Goal: Information Seeking & Learning: Learn about a topic

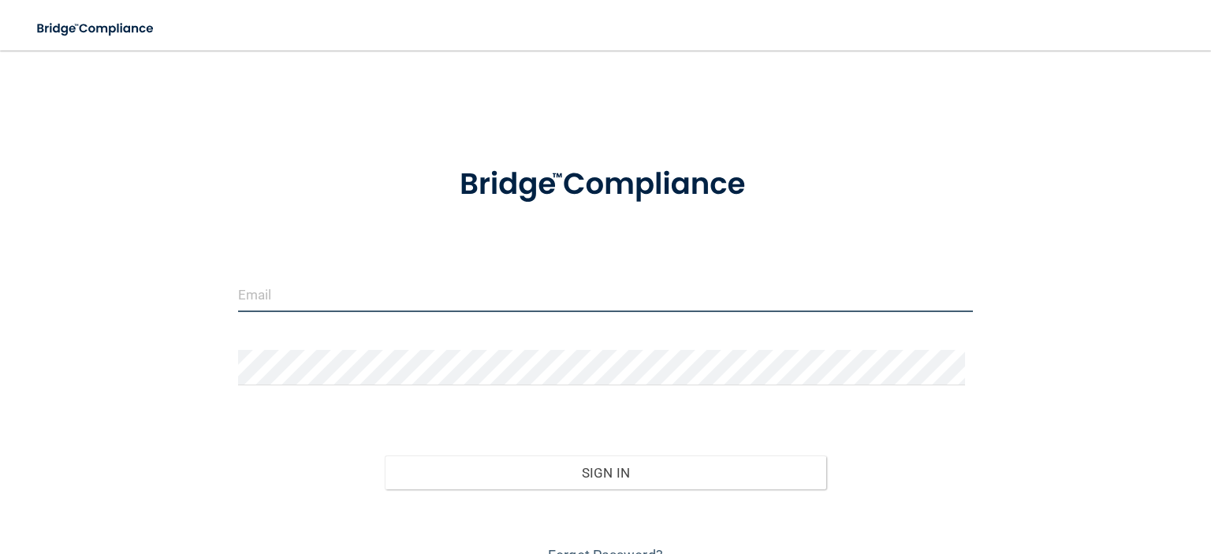
click at [360, 299] on input "email" at bounding box center [605, 294] width 735 height 35
type input "[EMAIL_ADDRESS][DOMAIN_NAME]"
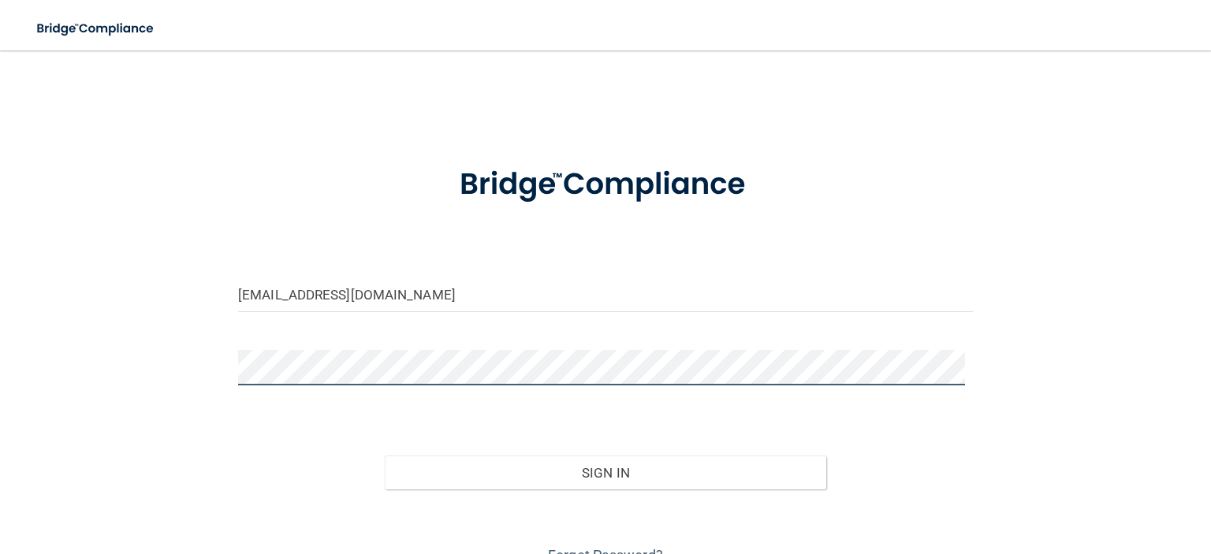
click at [385, 456] on button "Sign In" at bounding box center [605, 473] width 441 height 35
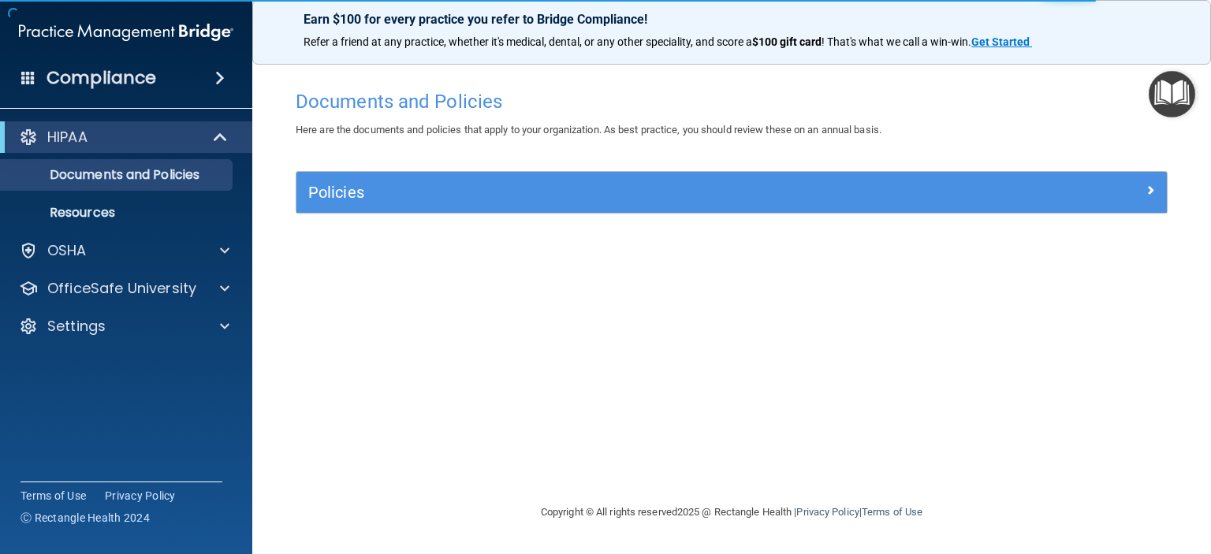
click at [1161, 93] on img "Open Resource Center" at bounding box center [1171, 94] width 46 height 46
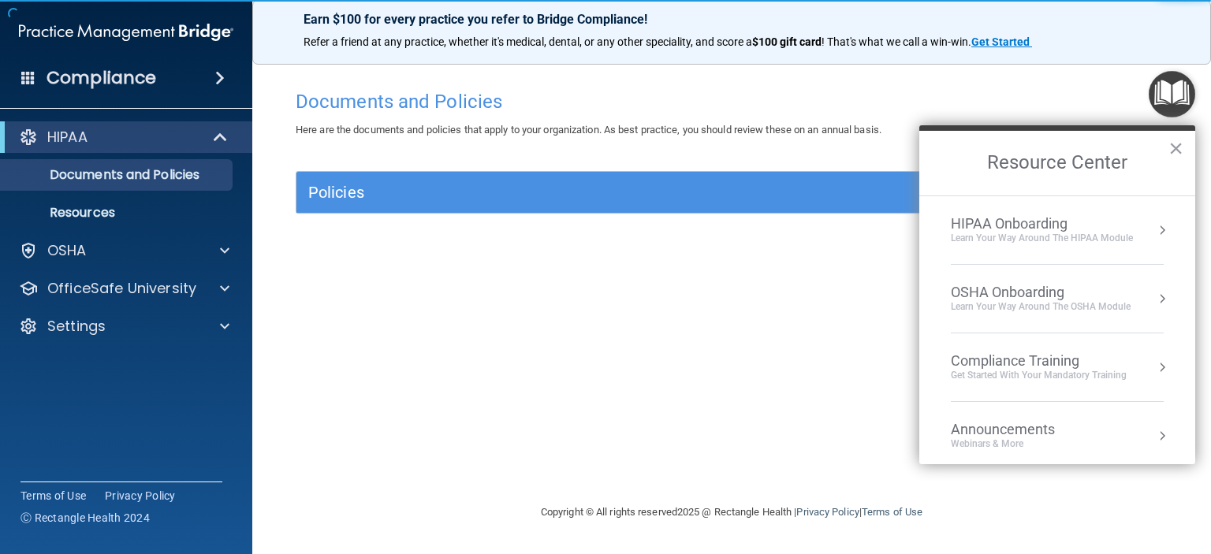
click at [1010, 366] on div "Compliance Training" at bounding box center [1038, 360] width 176 height 17
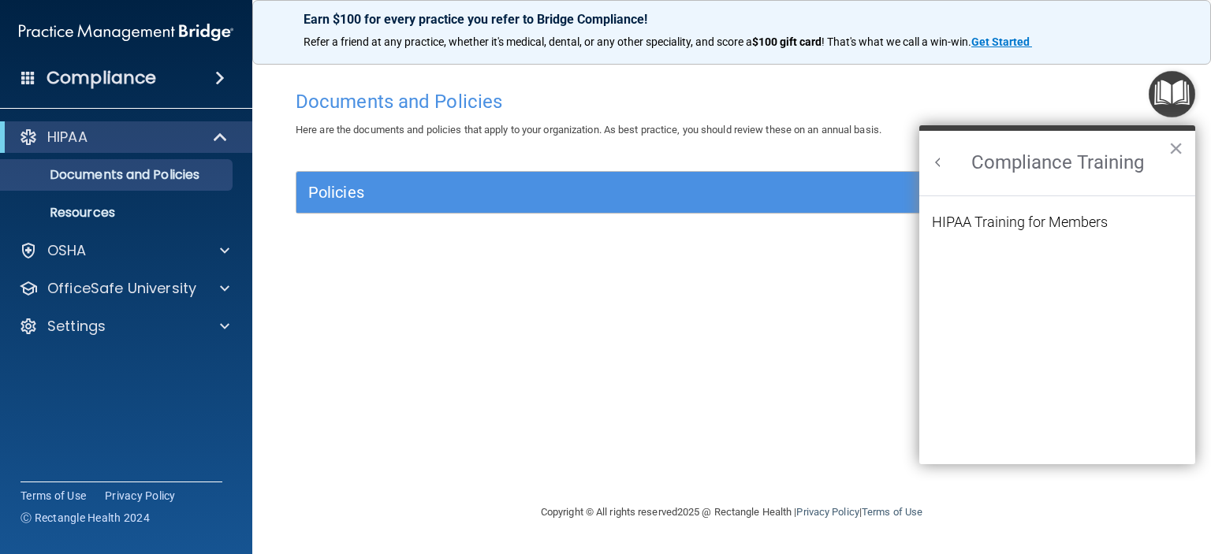
click at [1015, 232] on li "HIPAA Training for Members" at bounding box center [1057, 231] width 251 height 33
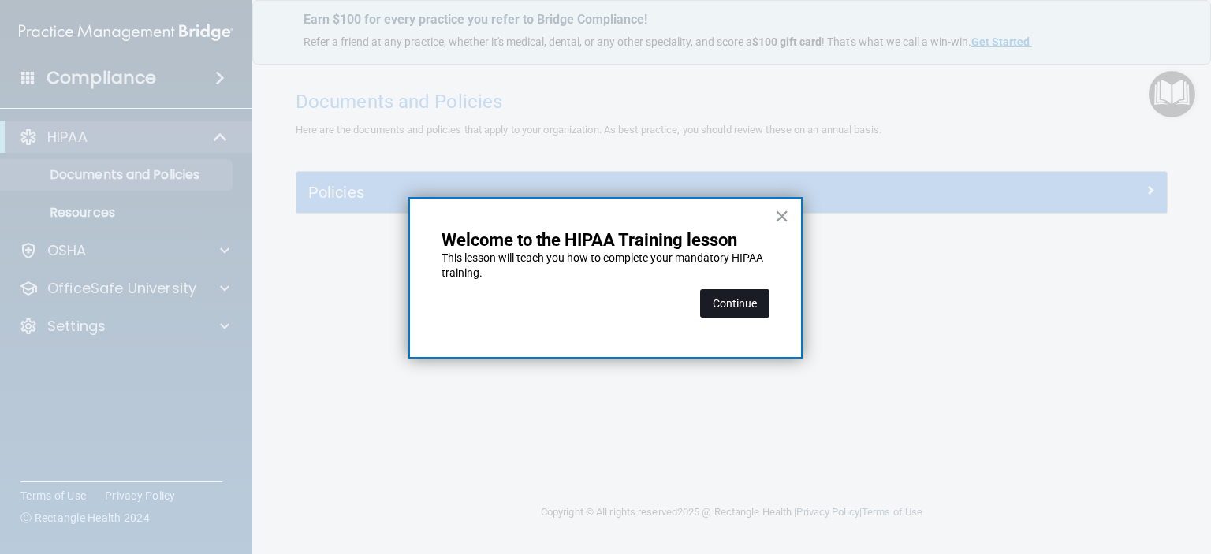
click at [745, 311] on button "Continue" at bounding box center [734, 303] width 69 height 28
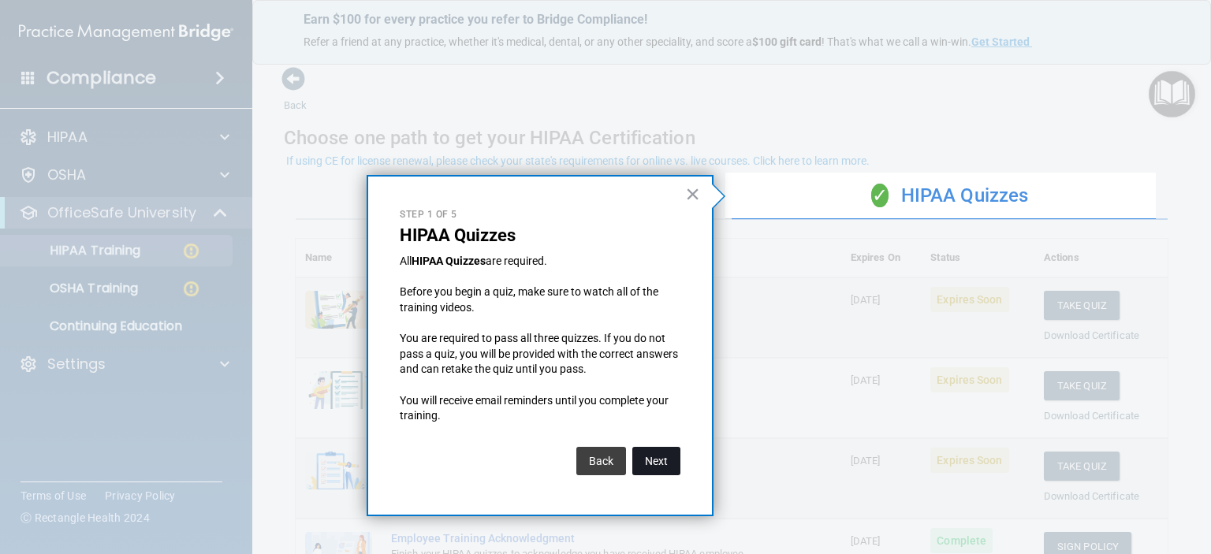
click at [655, 457] on button "Next" at bounding box center [656, 461] width 48 height 28
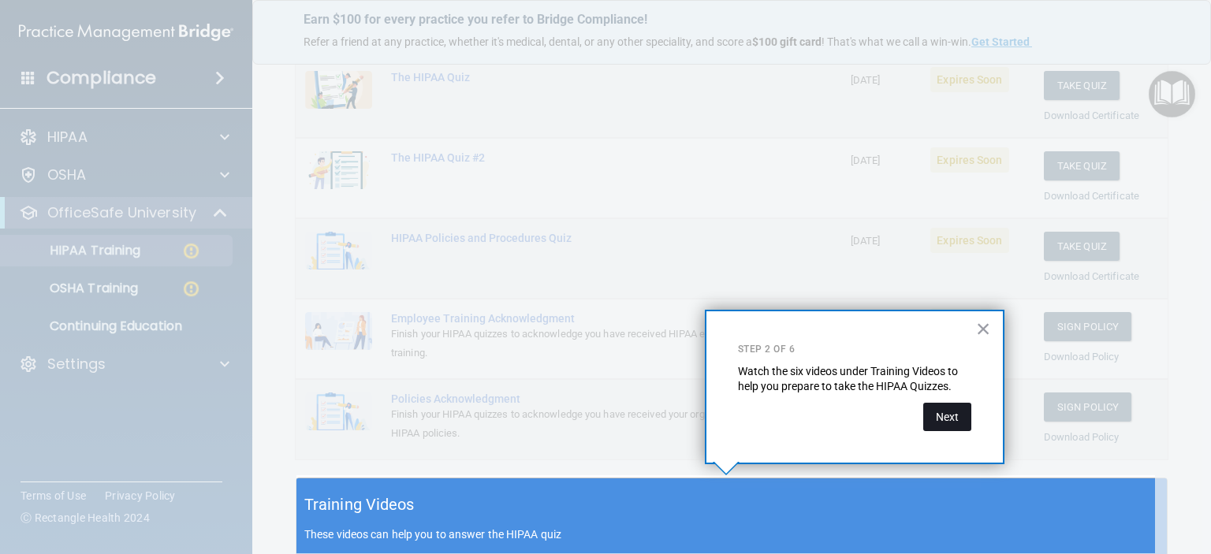
click at [951, 413] on button "Next" at bounding box center [947, 417] width 48 height 28
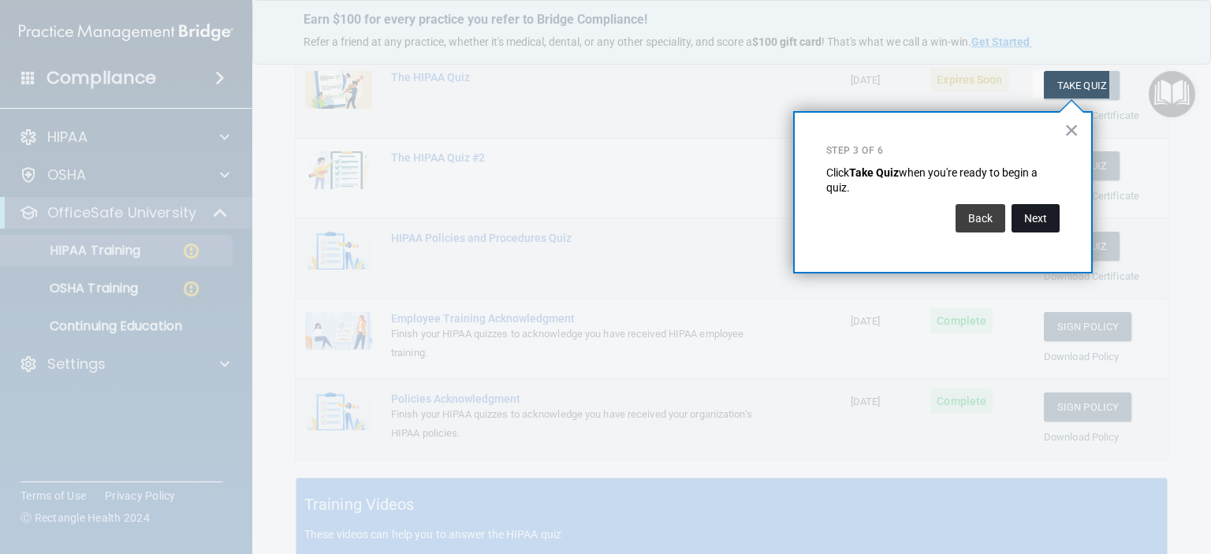
click at [1027, 217] on button "Next" at bounding box center [1035, 218] width 48 height 28
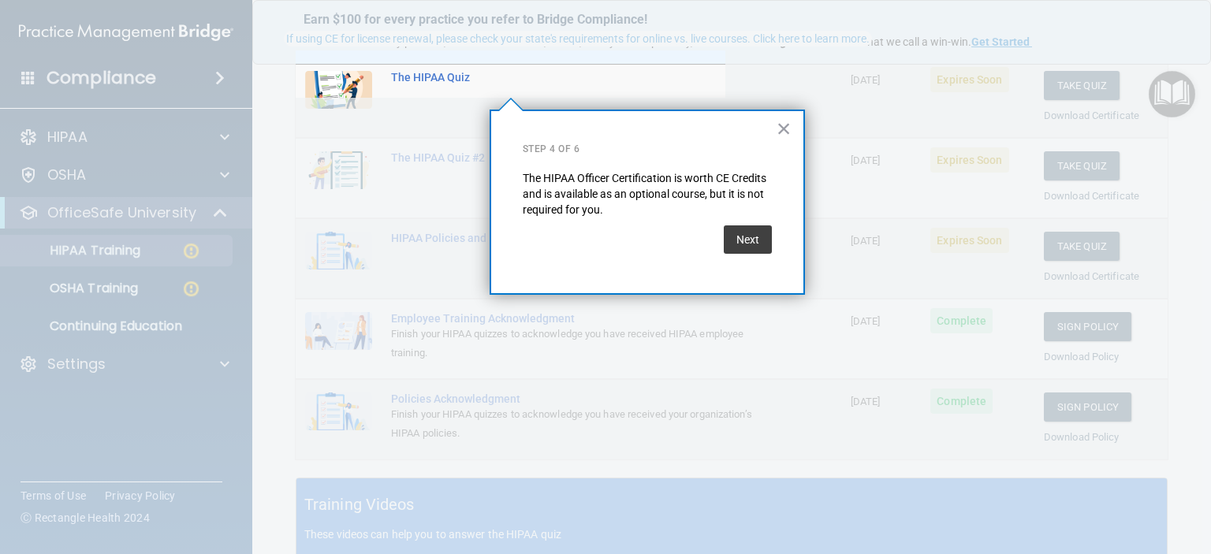
scroll to position [121, 0]
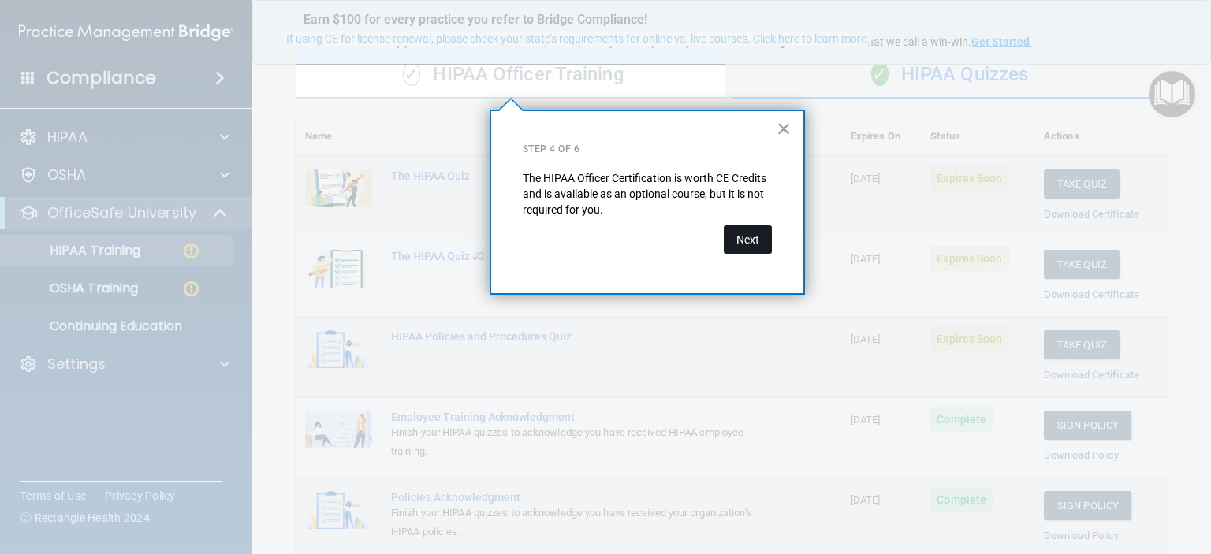
click at [738, 237] on button "Next" at bounding box center [747, 239] width 48 height 28
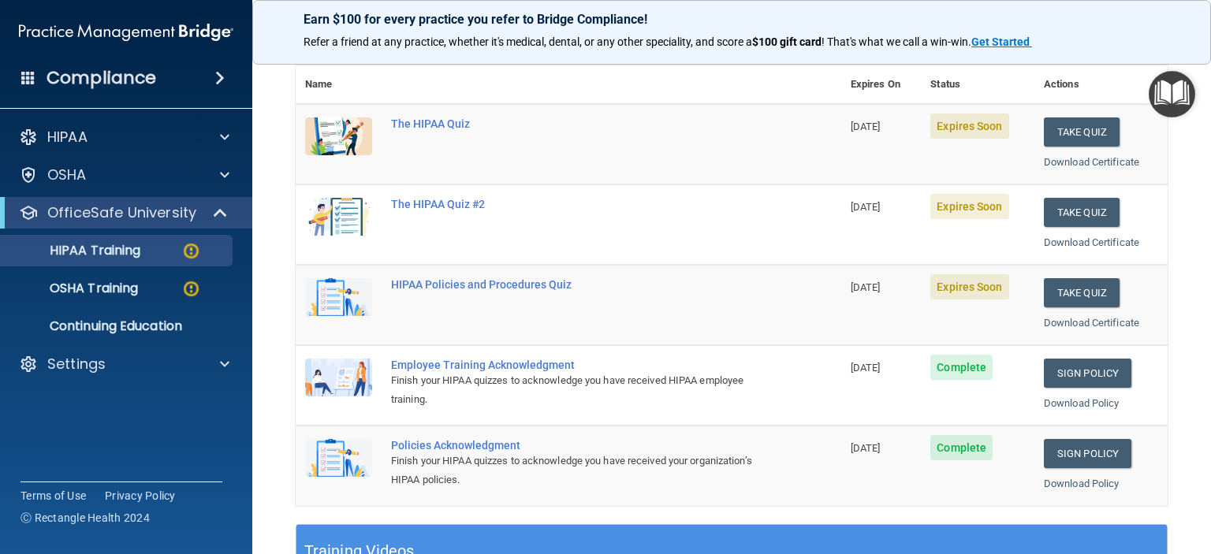
scroll to position [200, 0]
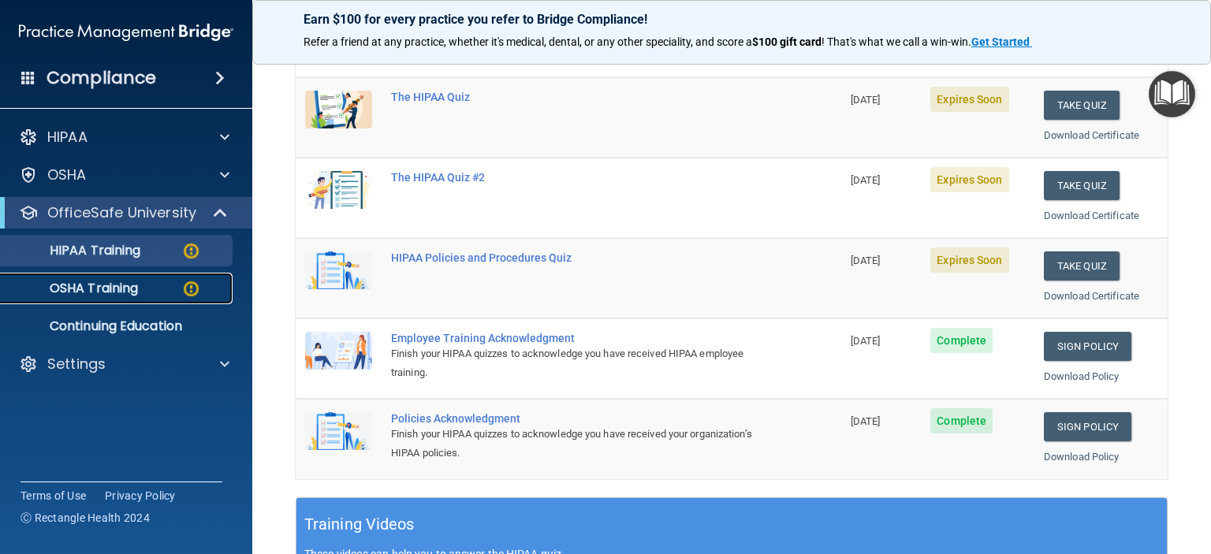
click at [127, 286] on p "OSHA Training" at bounding box center [74, 289] width 128 height 16
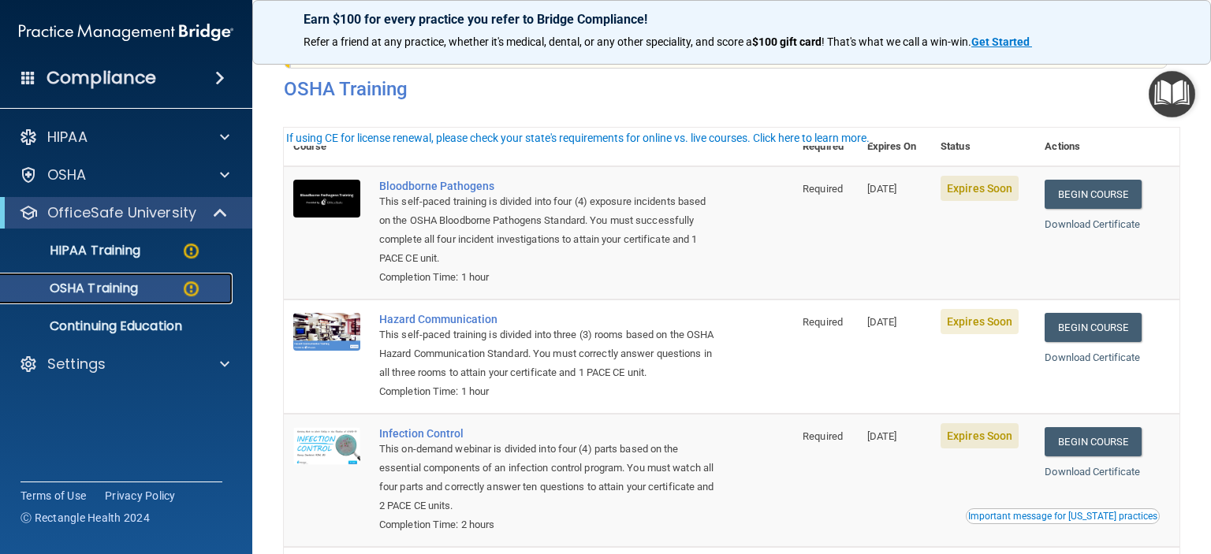
scroll to position [28, 0]
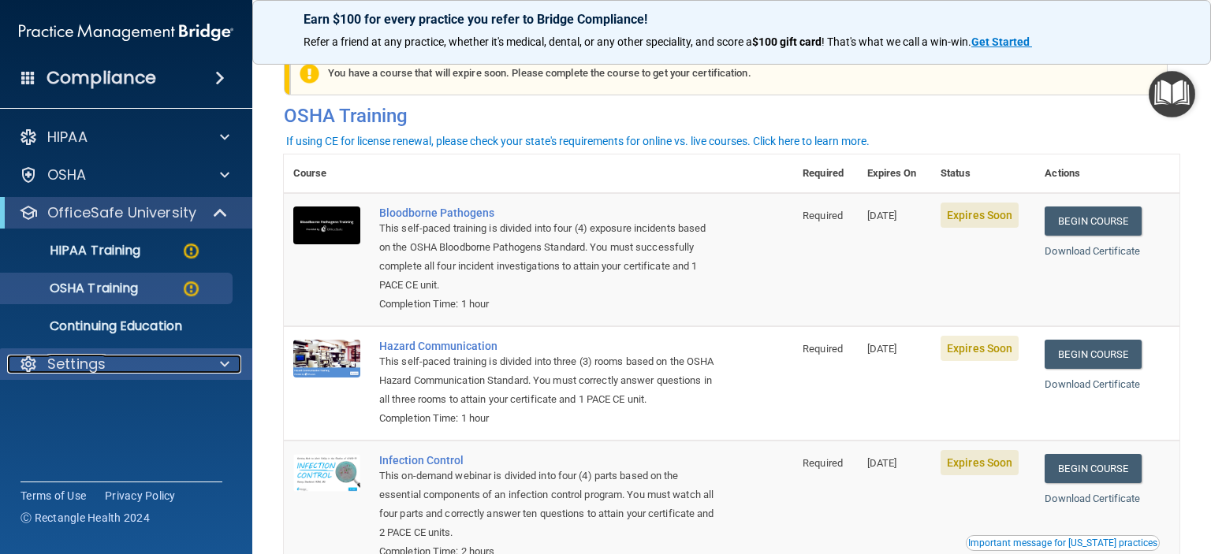
click at [76, 365] on p "Settings" at bounding box center [76, 364] width 58 height 19
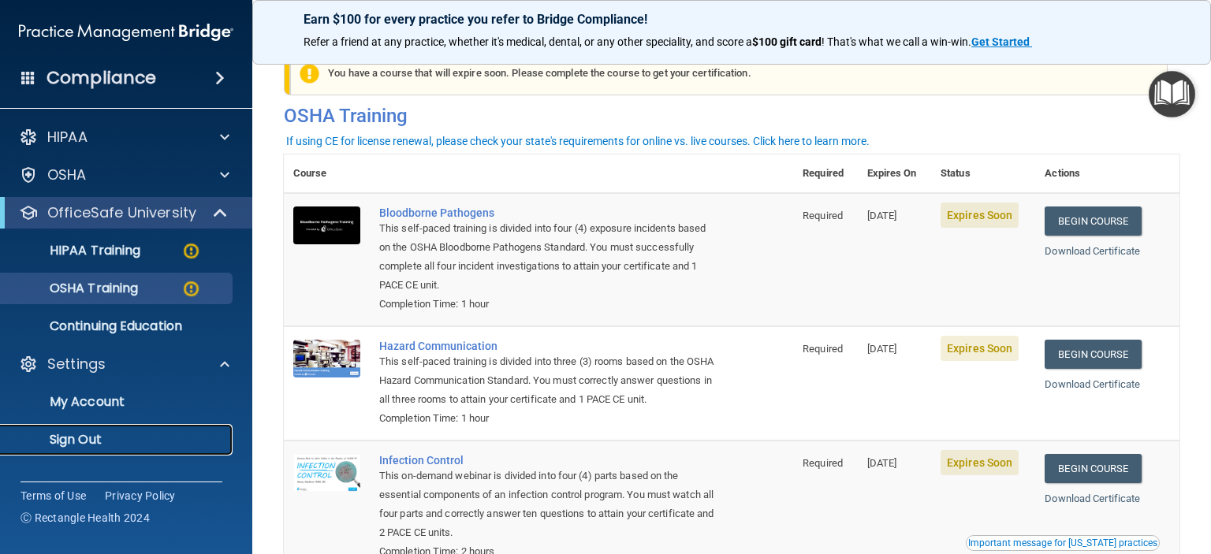
click at [69, 436] on p "Sign Out" at bounding box center [117, 440] width 215 height 16
